Goal: Information Seeking & Learning: Learn about a topic

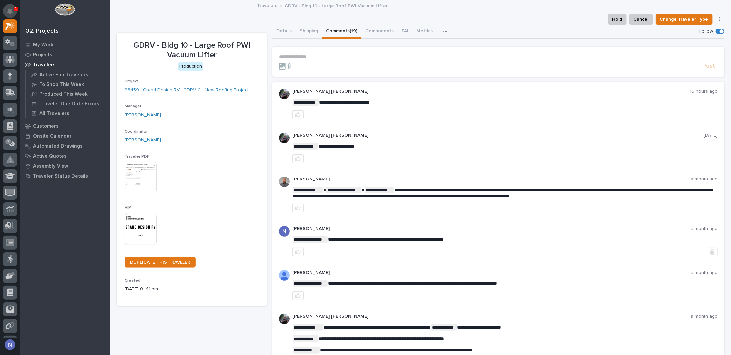
click at [7, 6] on button "Notifications" at bounding box center [10, 11] width 14 height 14
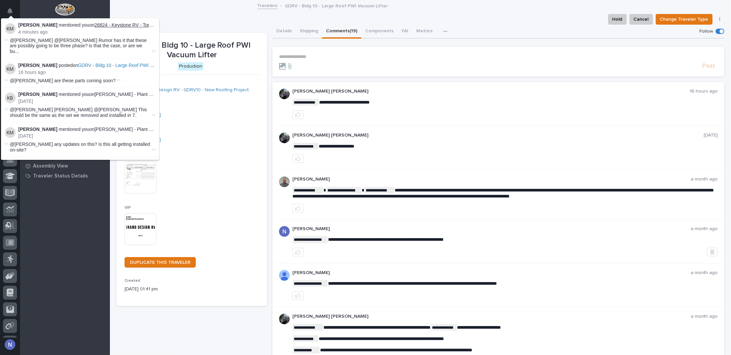
click at [116, 26] on link "26824 - Keystone RV - Torque MP Freestanding System" at bounding box center [153, 24] width 116 height 5
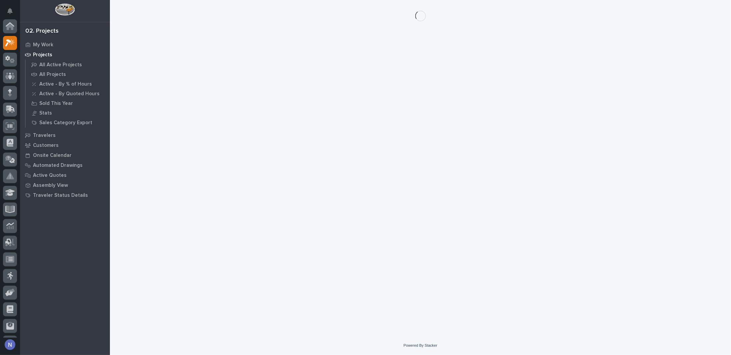
scroll to position [17, 0]
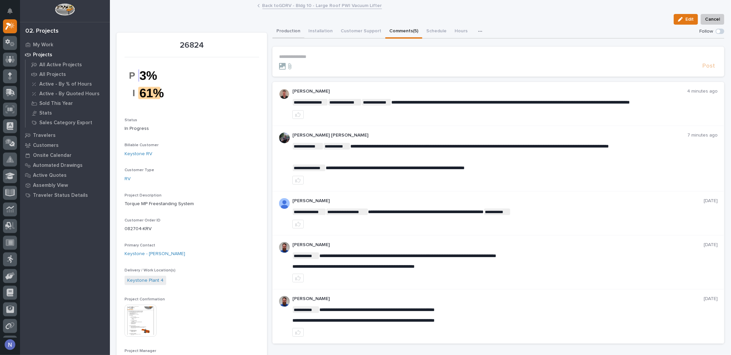
click at [297, 30] on button "Production" at bounding box center [288, 32] width 32 height 14
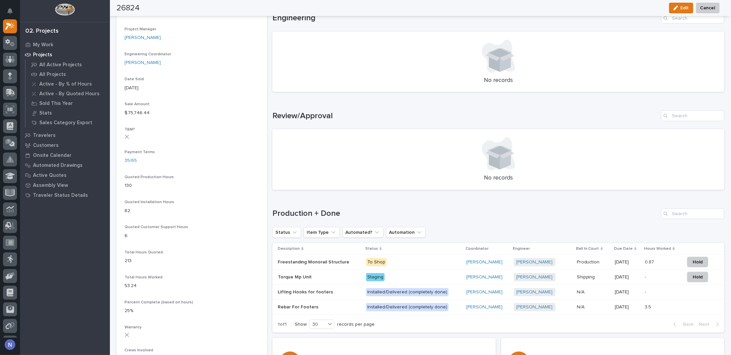
scroll to position [399, 0]
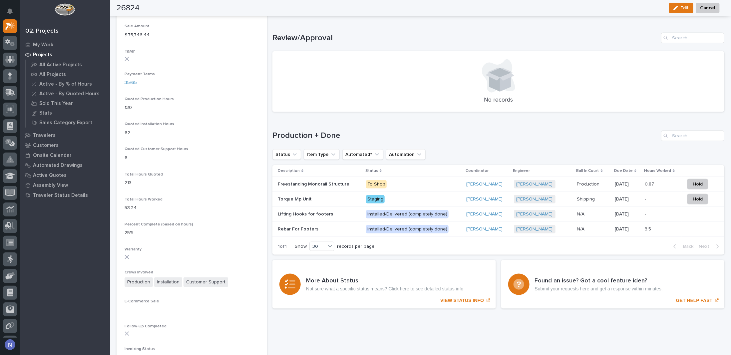
click at [344, 196] on p at bounding box center [319, 199] width 83 height 6
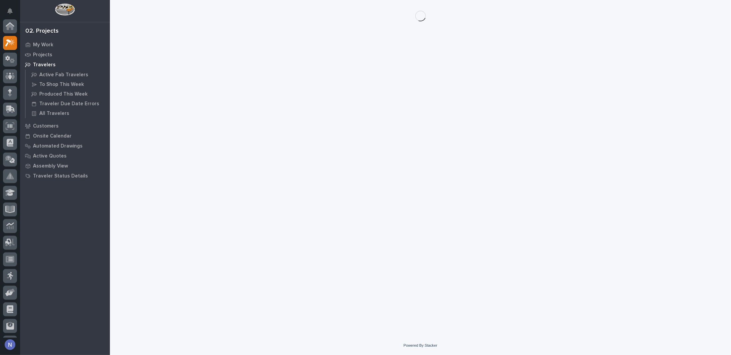
scroll to position [17, 0]
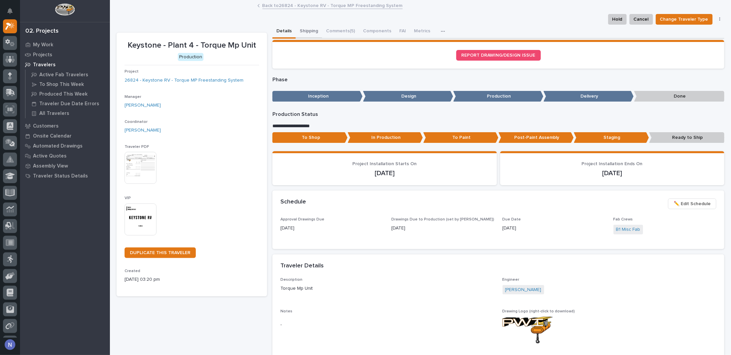
click at [311, 30] on button "Shipping" at bounding box center [309, 32] width 26 height 14
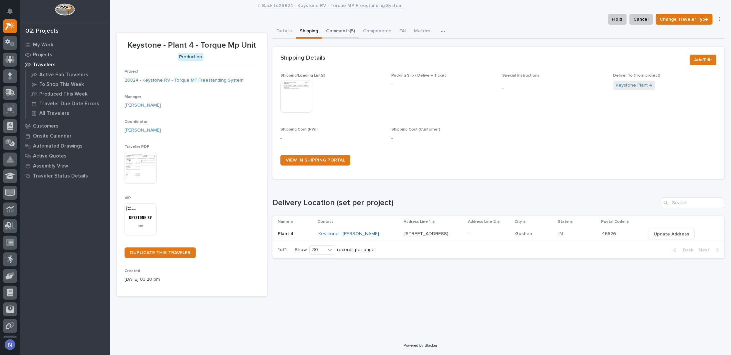
click at [341, 31] on button "Comments (5)" at bounding box center [340, 32] width 37 height 14
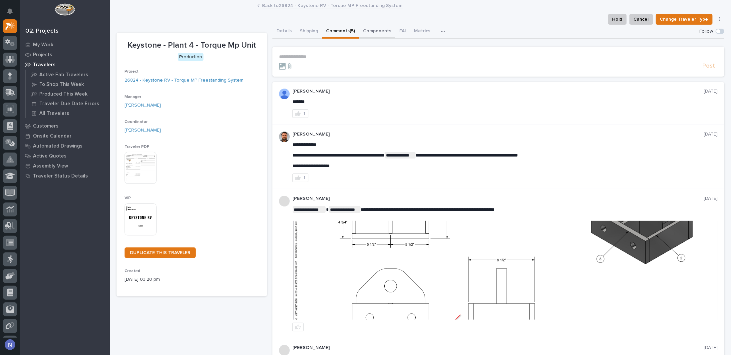
click at [375, 28] on button "Components" at bounding box center [377, 32] width 36 height 14
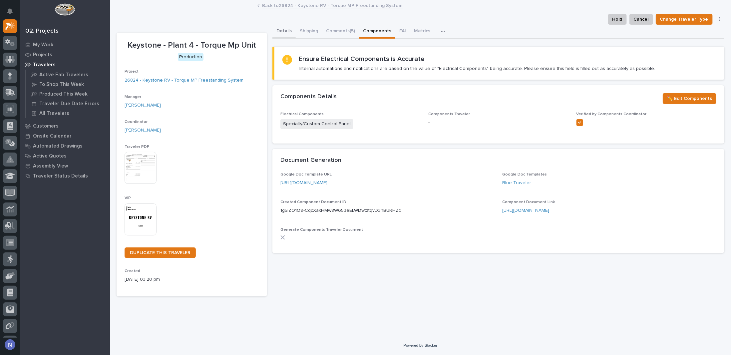
click at [287, 29] on button "Details" at bounding box center [283, 32] width 23 height 14
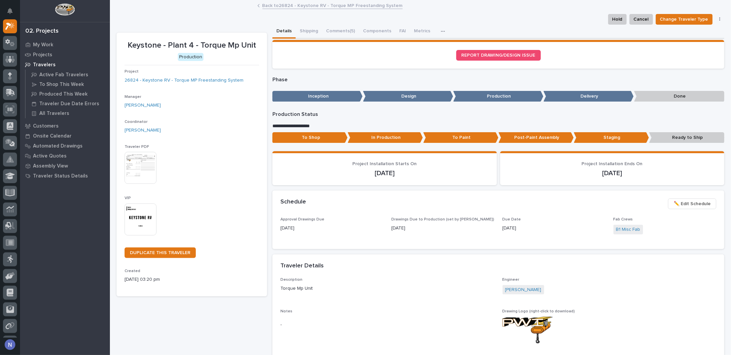
click at [168, 12] on div "**********" at bounding box center [419, 301] width 607 height 600
